Goal: Information Seeking & Learning: Learn about a topic

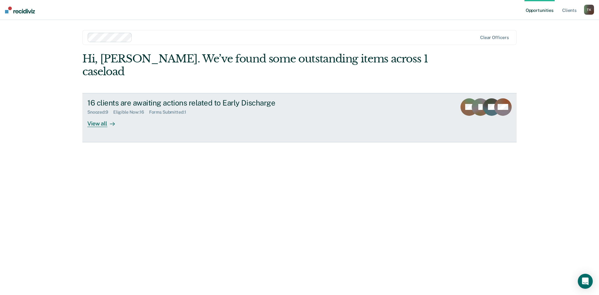
click at [101, 115] on div "View all" at bounding box center [104, 121] width 35 height 12
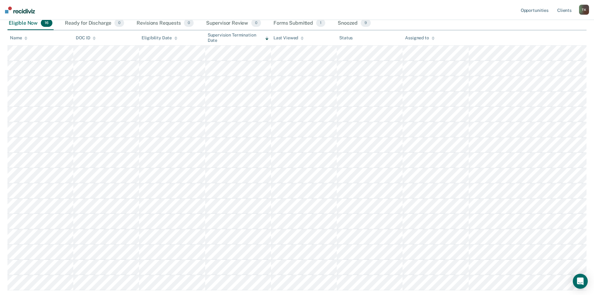
scroll to position [81, 0]
